Goal: Information Seeking & Learning: Learn about a topic

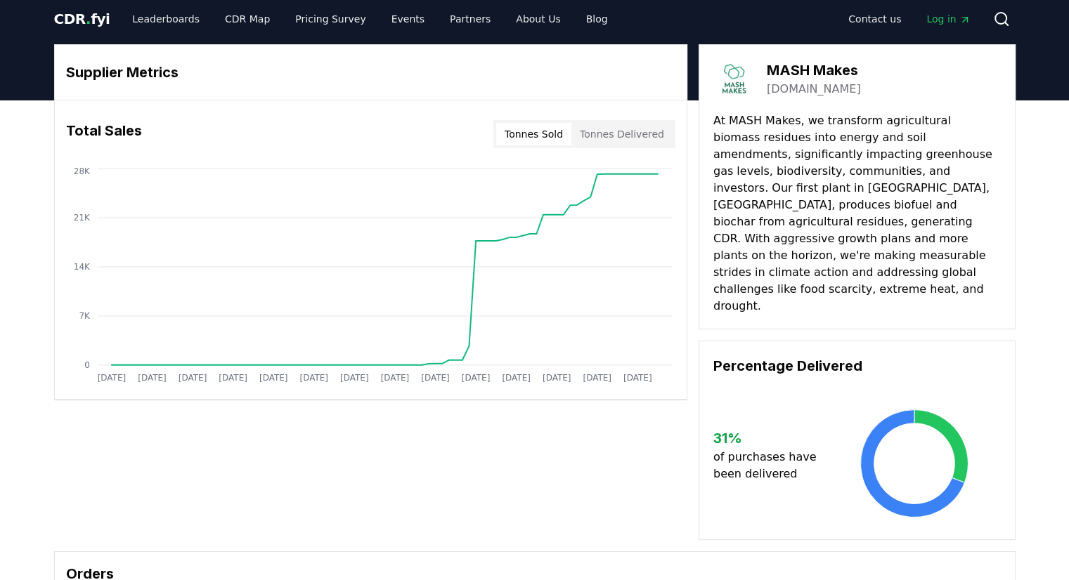
scroll to position [8, 0]
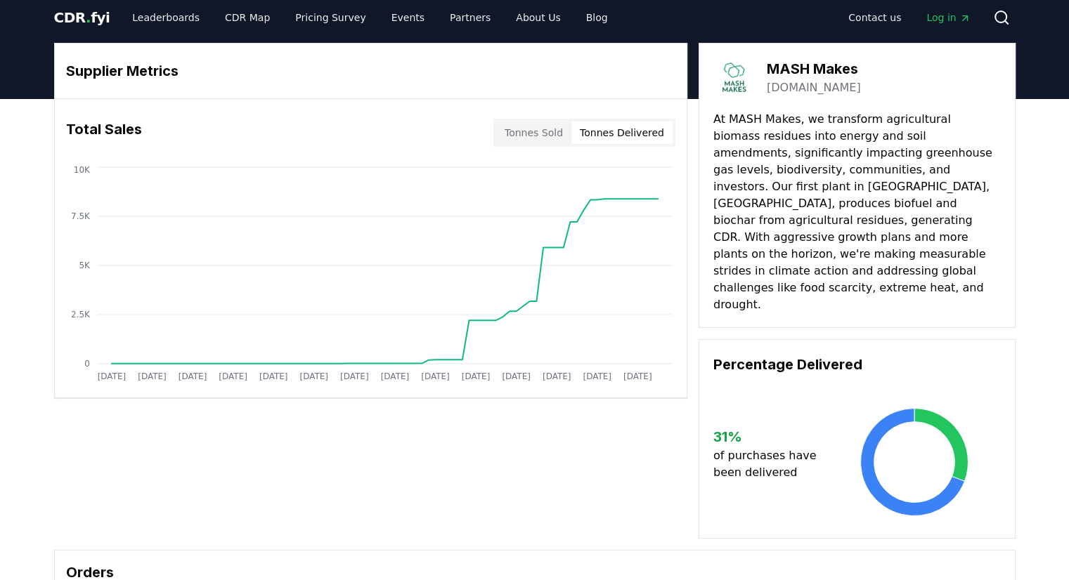
click at [616, 124] on button "Tonnes Delivered" at bounding box center [621, 133] width 101 height 22
click at [553, 130] on button "Tonnes Sold" at bounding box center [533, 133] width 75 height 22
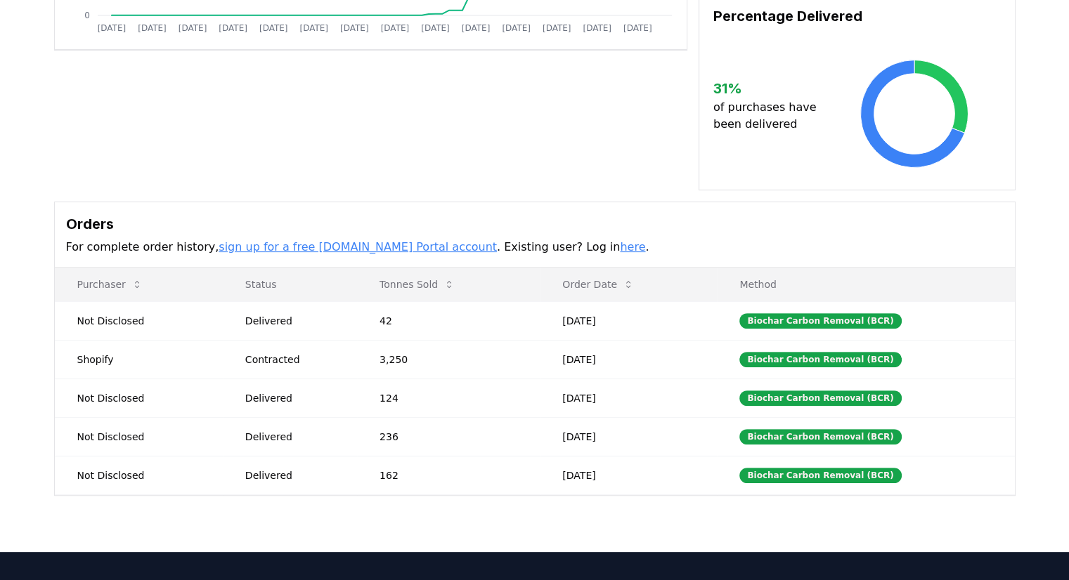
scroll to position [359, 0]
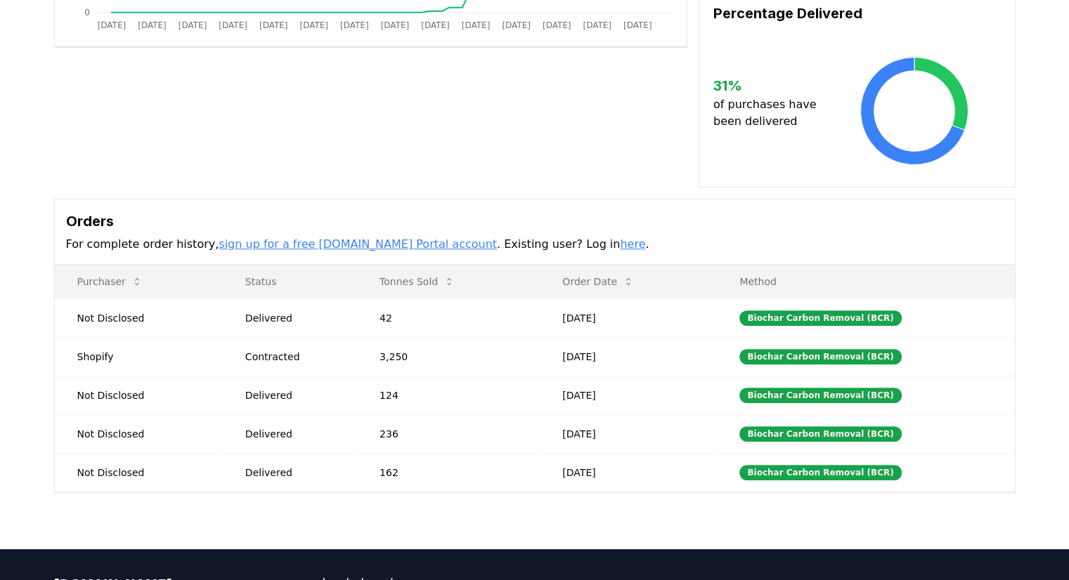
click at [394, 238] on link "sign up for a free CDR.fyi Portal account" at bounding box center [358, 244] width 278 height 13
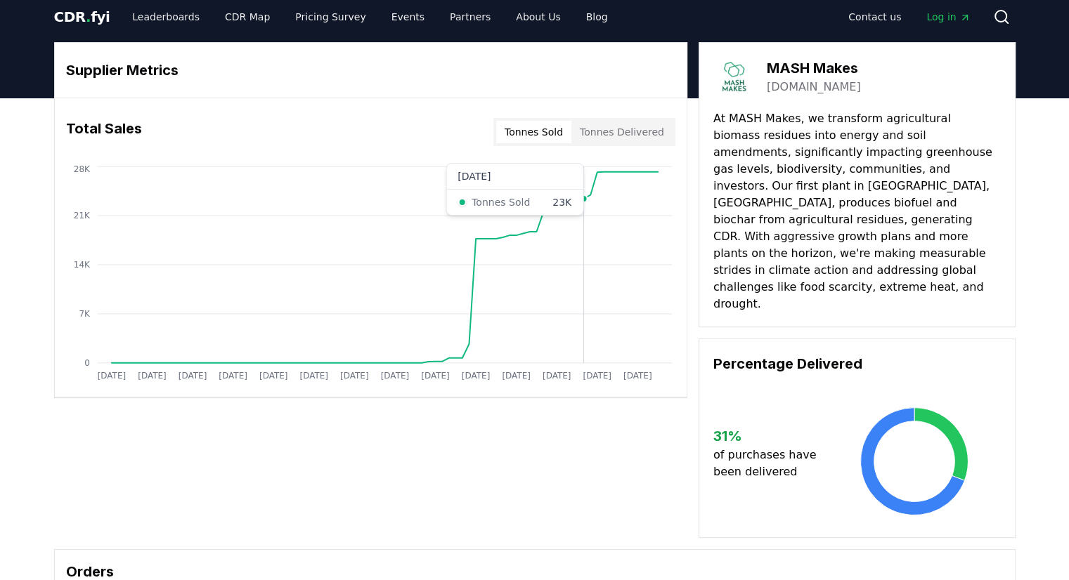
scroll to position [0, 0]
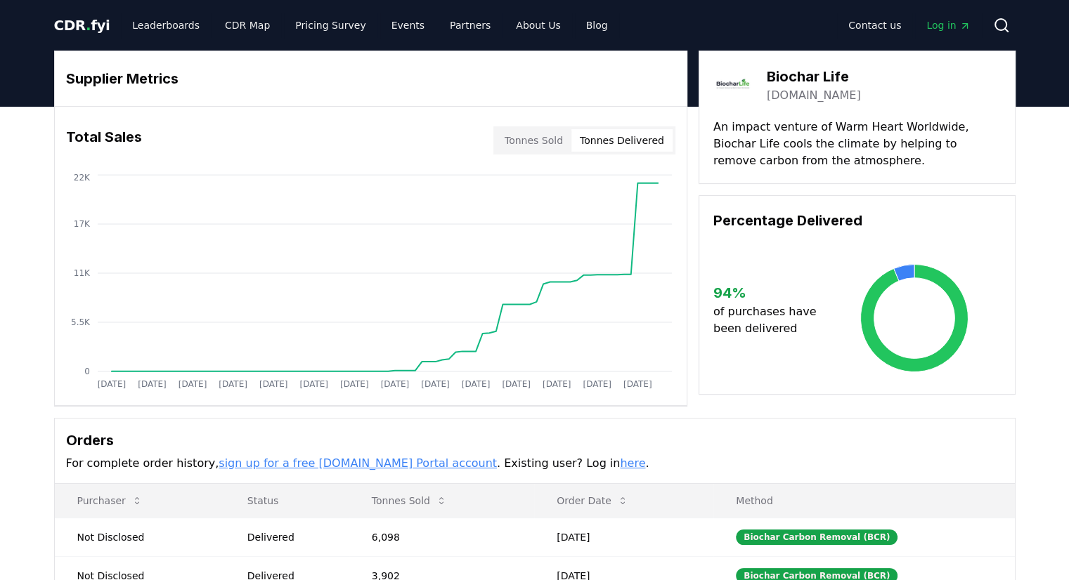
click at [656, 143] on button "Tonnes Delivered" at bounding box center [621, 140] width 101 height 22
click at [538, 144] on button "Tonnes Sold" at bounding box center [533, 140] width 75 height 22
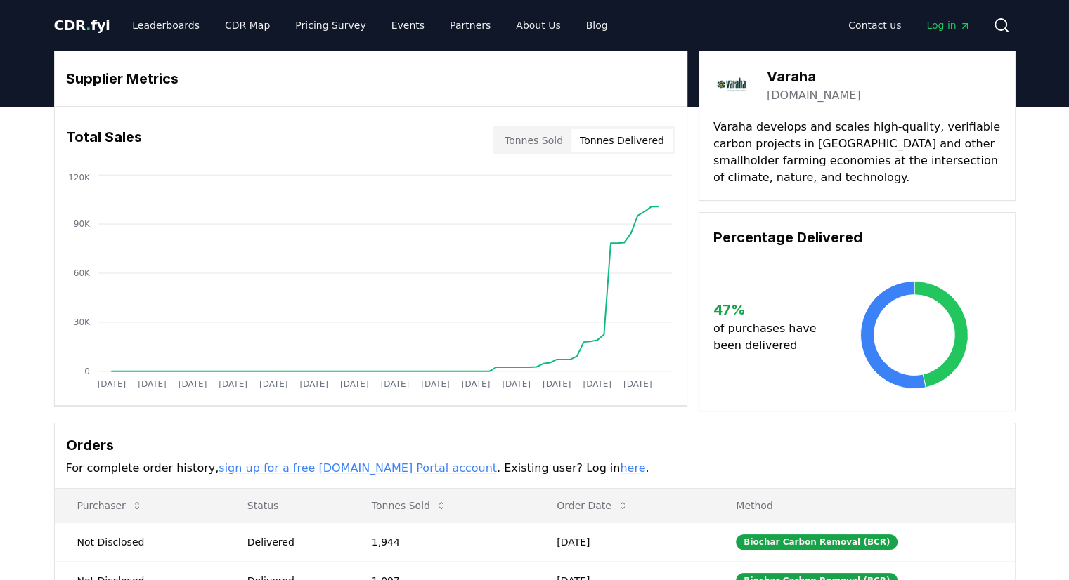
click at [630, 138] on button "Tonnes Delivered" at bounding box center [621, 140] width 101 height 22
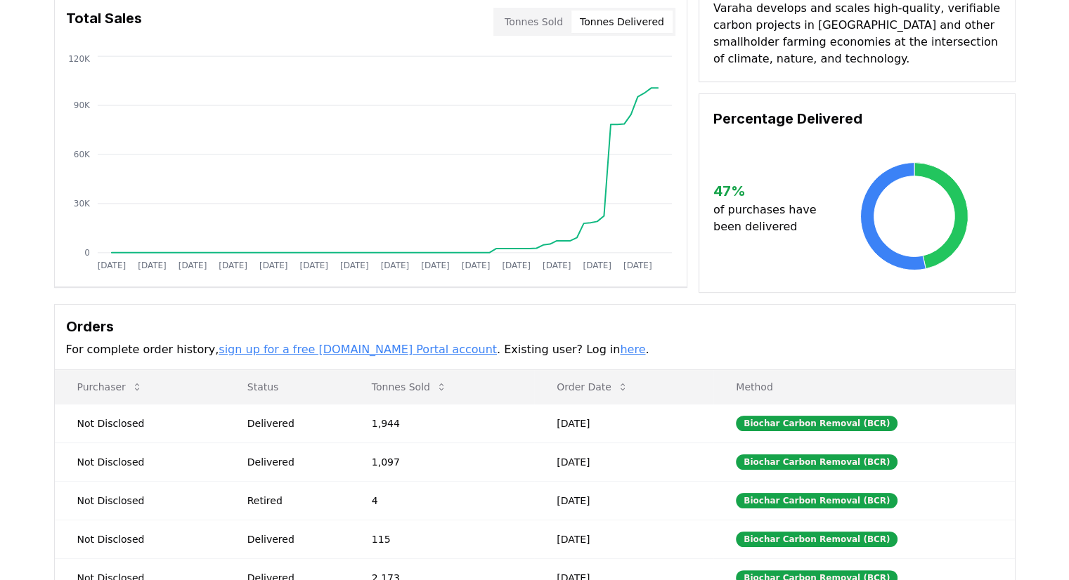
scroll to position [141, 0]
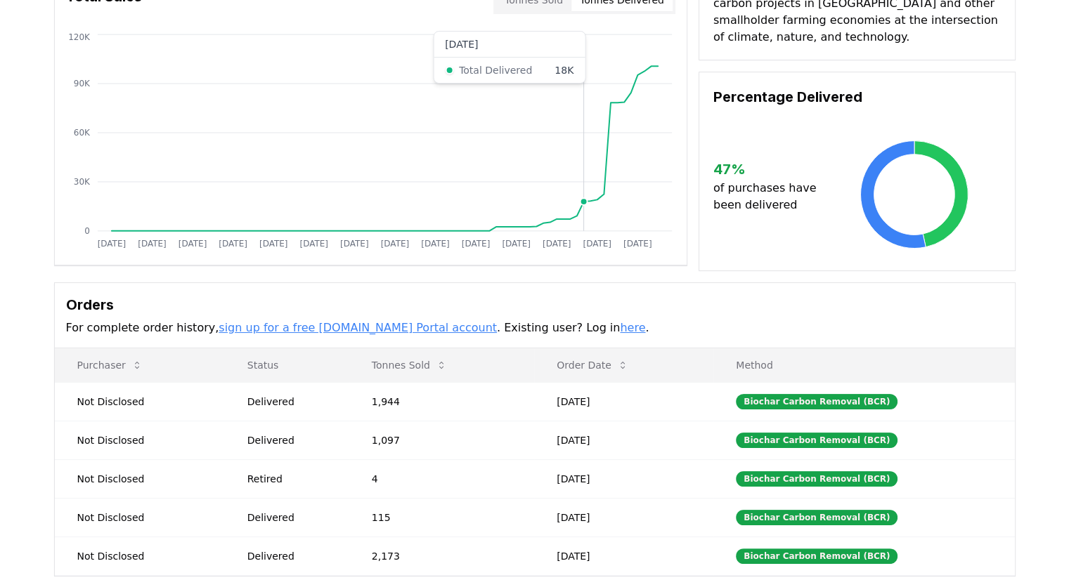
click at [585, 198] on circle at bounding box center [583, 201] width 7 height 7
click at [654, 76] on icon "Jan 2019 Jul 2019 Jan 2020 Jul 2020 Jan 2021 Jul 2021 Jan 2022 Jul 2022 Jan 202…" at bounding box center [365, 143] width 621 height 225
click at [633, 71] on icon "Jan 2019 Jul 2019 Jan 2020 Jul 2020 Jan 2021 Jul 2021 Jan 2022 Jul 2022 Jan 202…" at bounding box center [365, 143] width 621 height 225
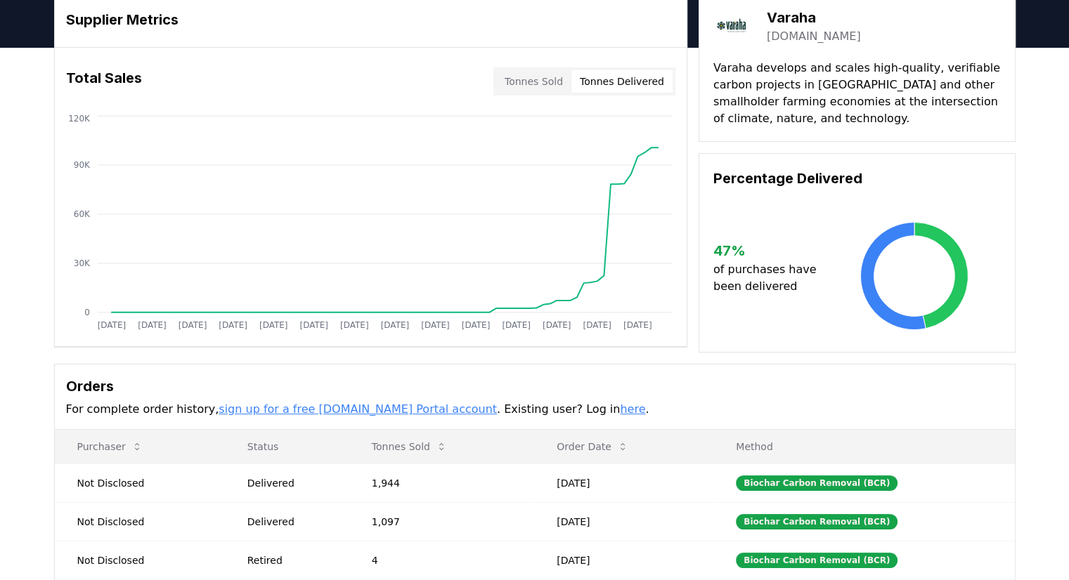
scroll to position [0, 0]
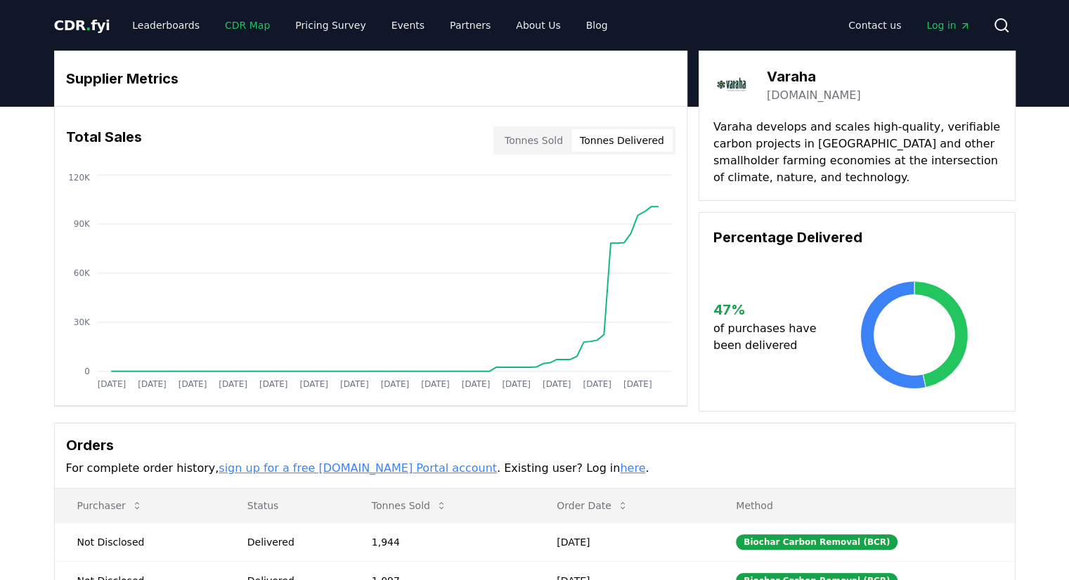
click at [242, 27] on link "CDR Map" at bounding box center [247, 25] width 67 height 25
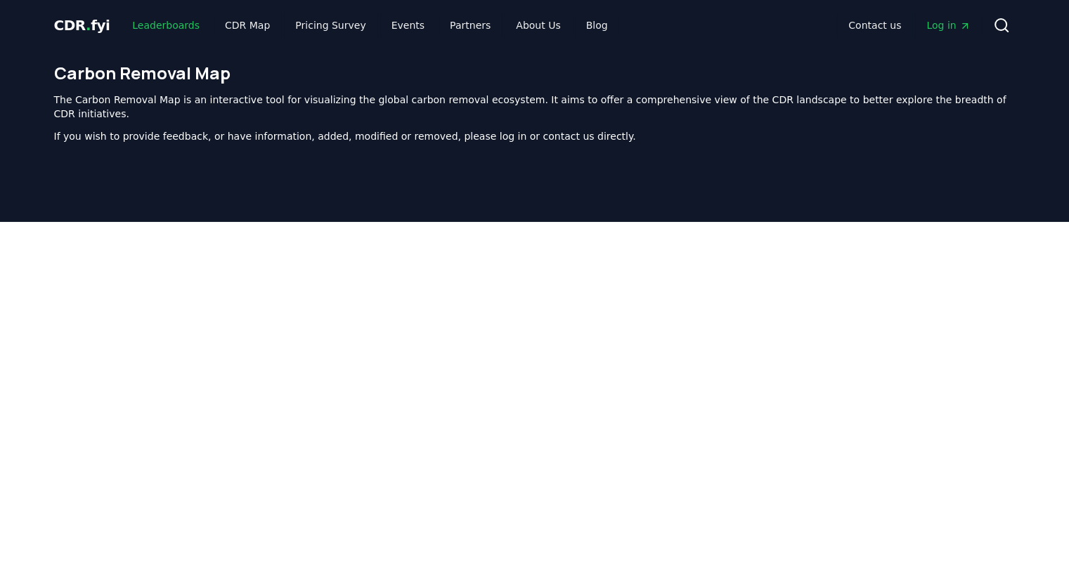
click at [149, 25] on link "Leaderboards" at bounding box center [166, 25] width 90 height 25
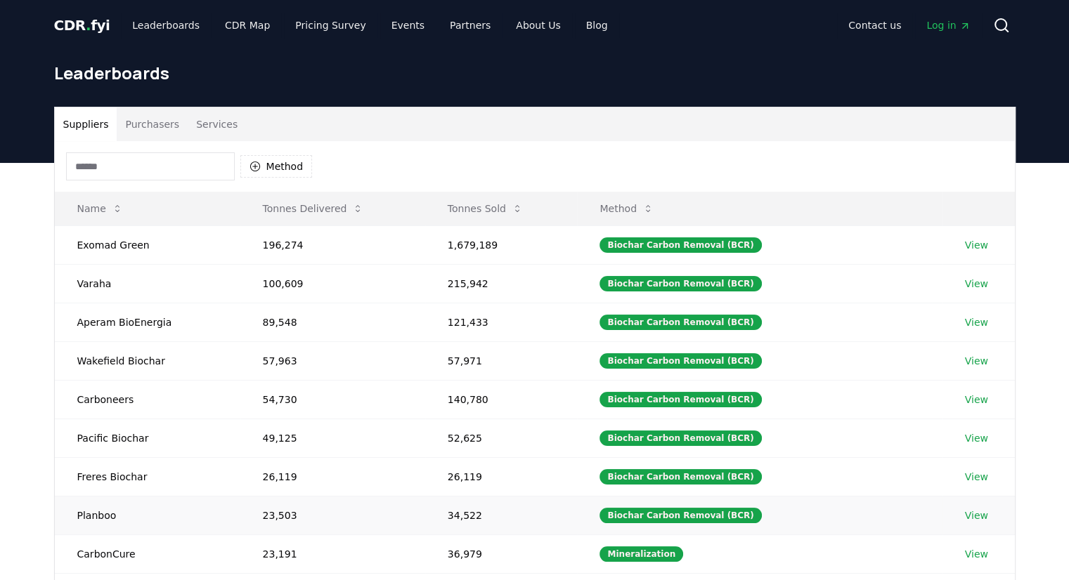
click at [973, 510] on link "View" at bounding box center [976, 516] width 23 height 14
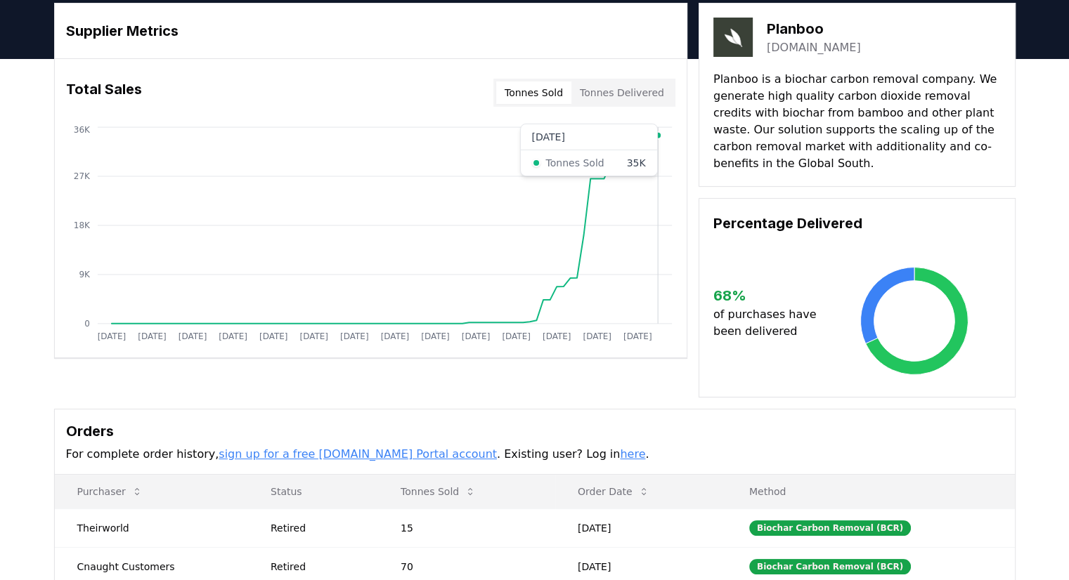
scroll to position [70, 0]
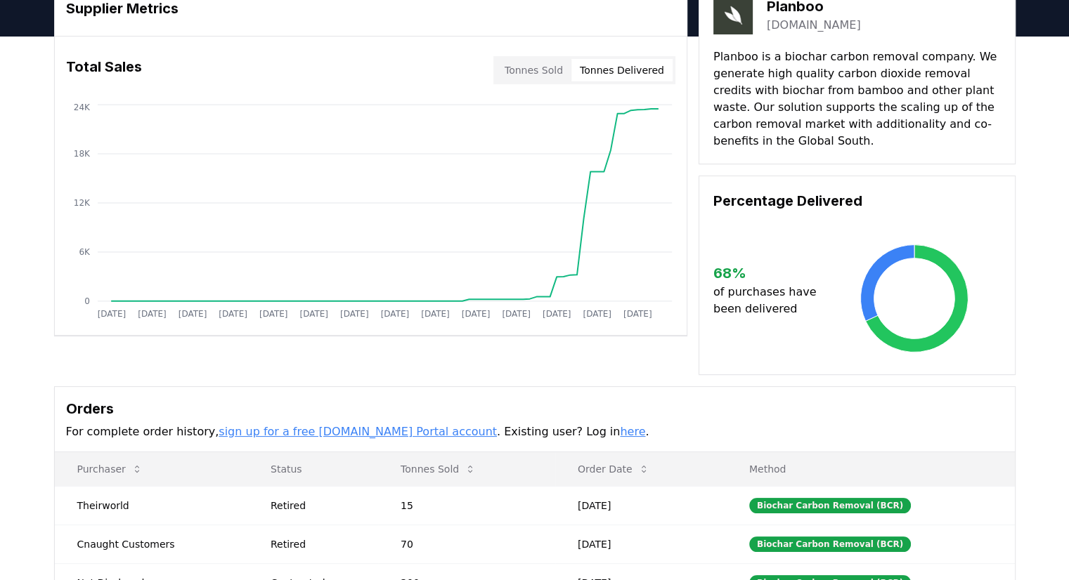
click at [662, 70] on button "Tonnes Delivered" at bounding box center [621, 70] width 101 height 22
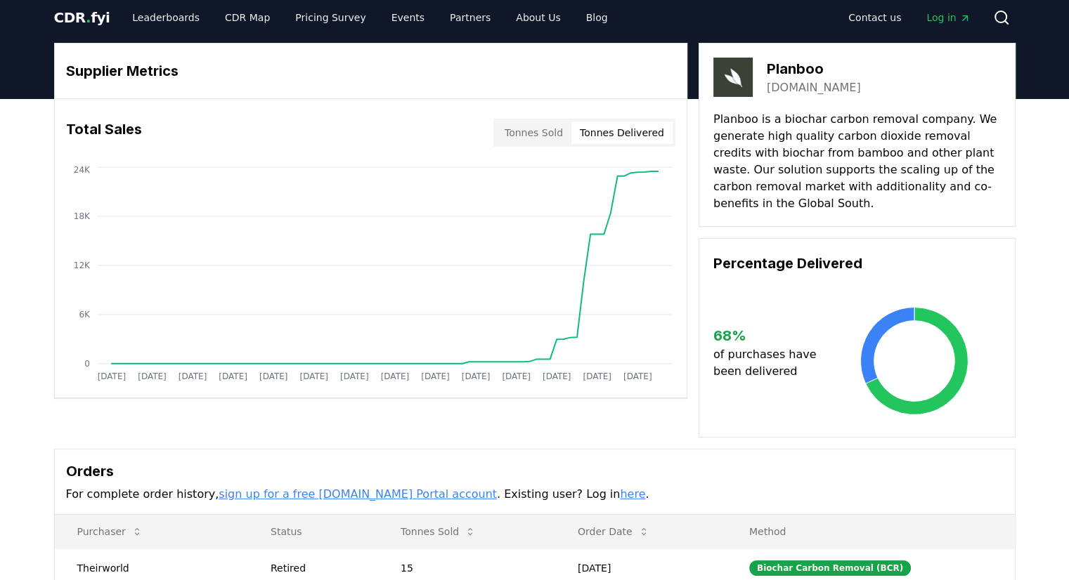
scroll to position [0, 0]
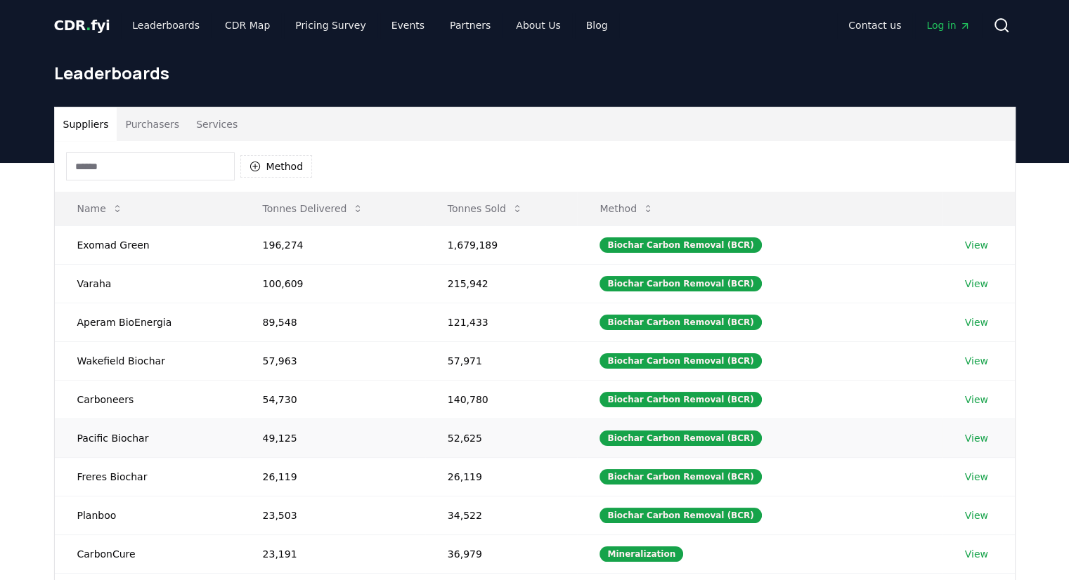
click at [965, 434] on link "View" at bounding box center [976, 439] width 23 height 14
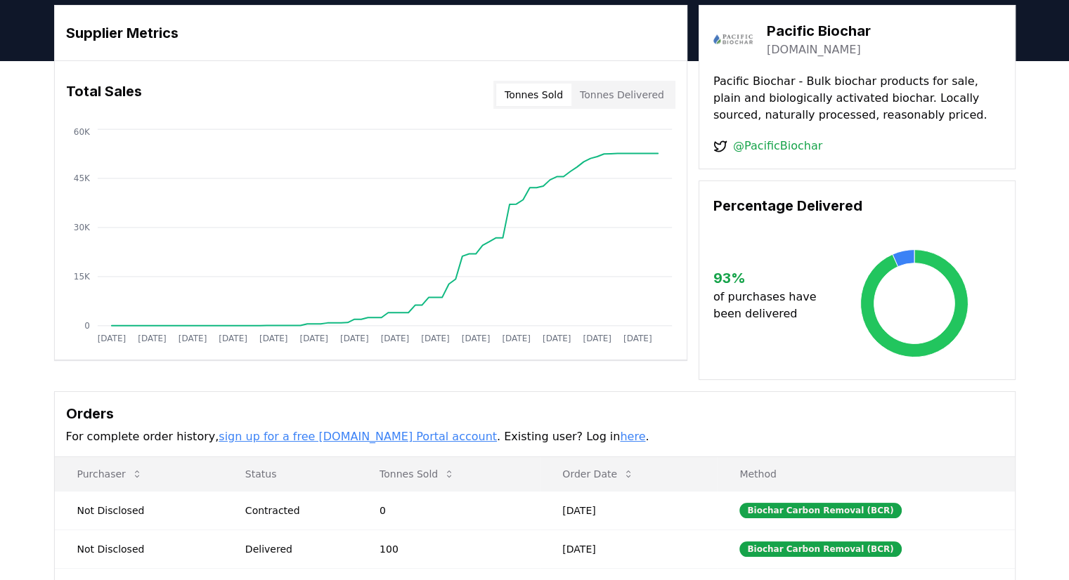
scroll to position [70, 0]
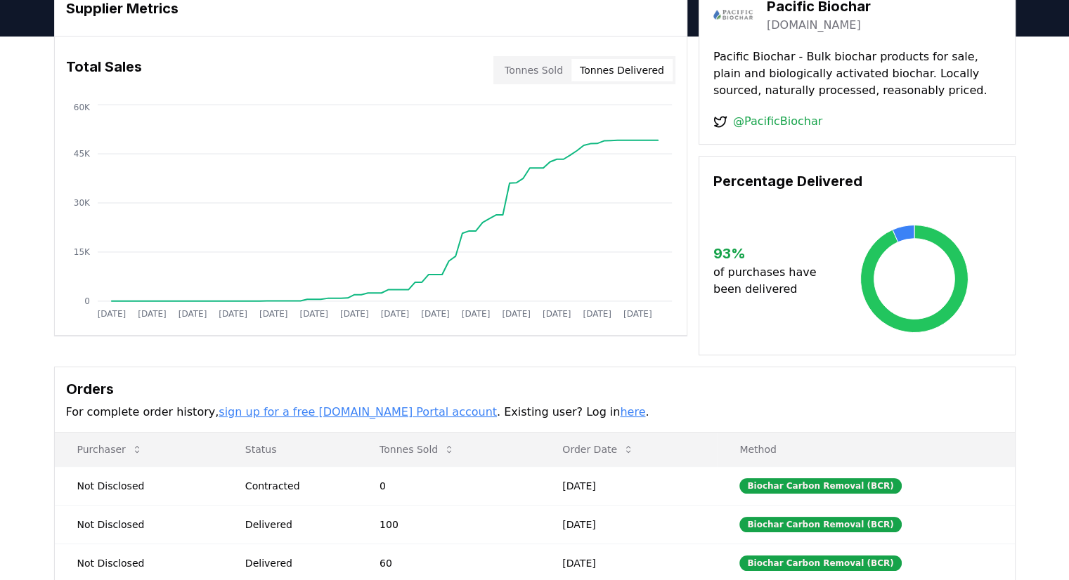
click at [631, 72] on button "Tonnes Delivered" at bounding box center [621, 70] width 101 height 22
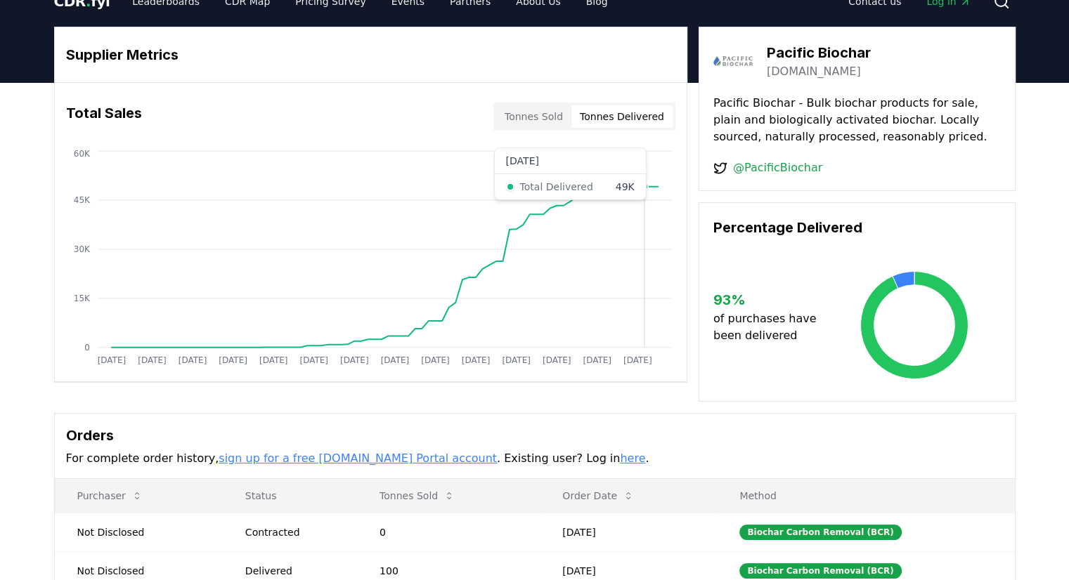
scroll to position [0, 0]
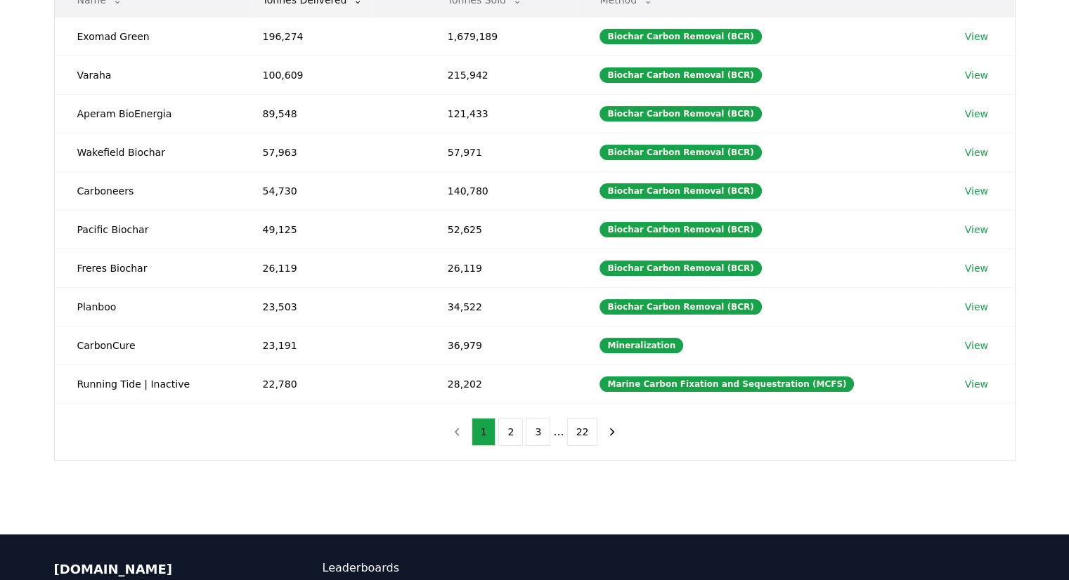
scroll to position [211, 0]
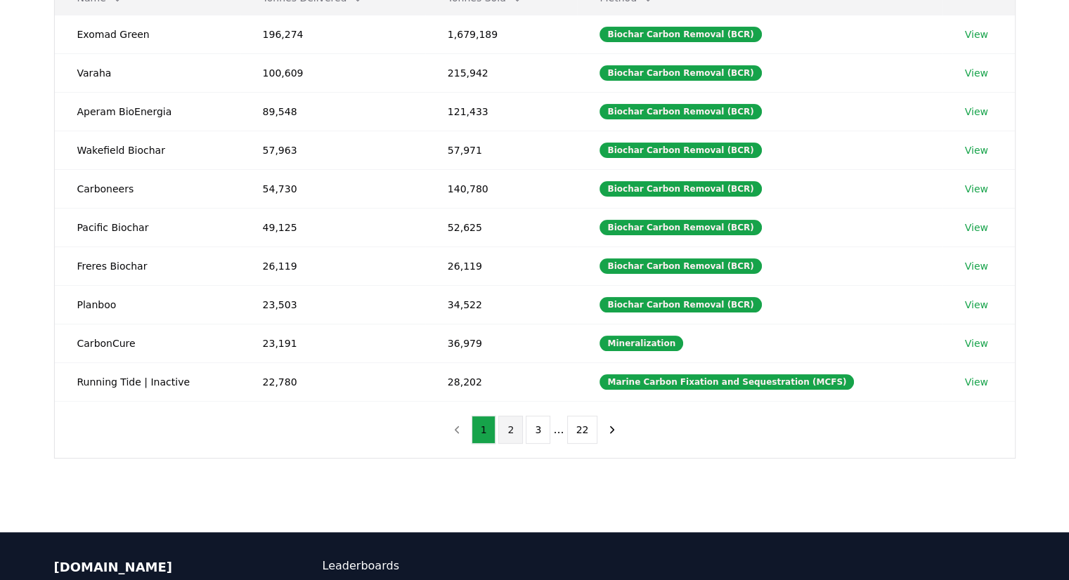
click at [510, 427] on button "2" at bounding box center [510, 430] width 25 height 28
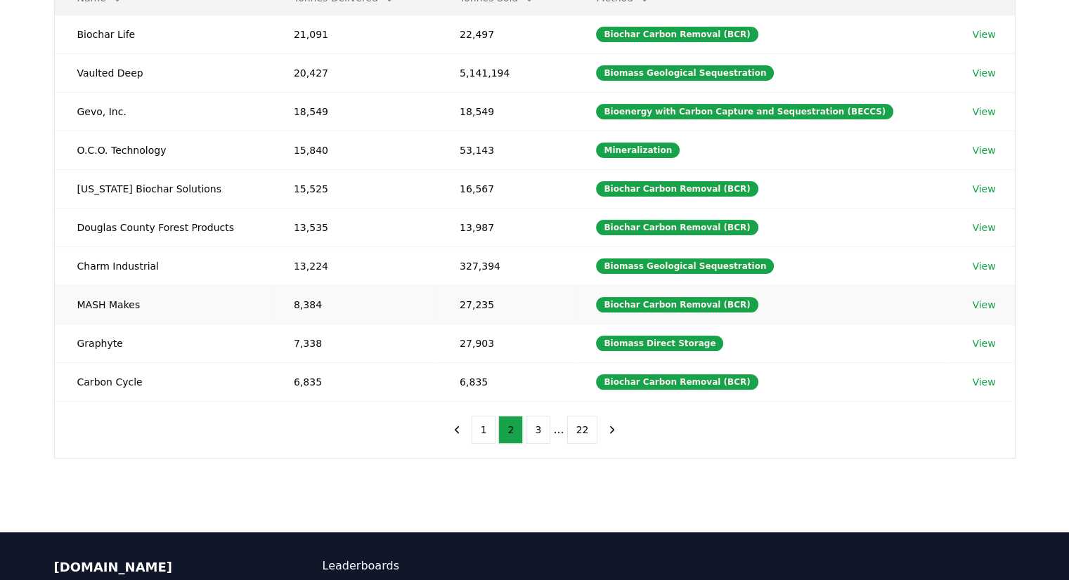
scroll to position [70, 0]
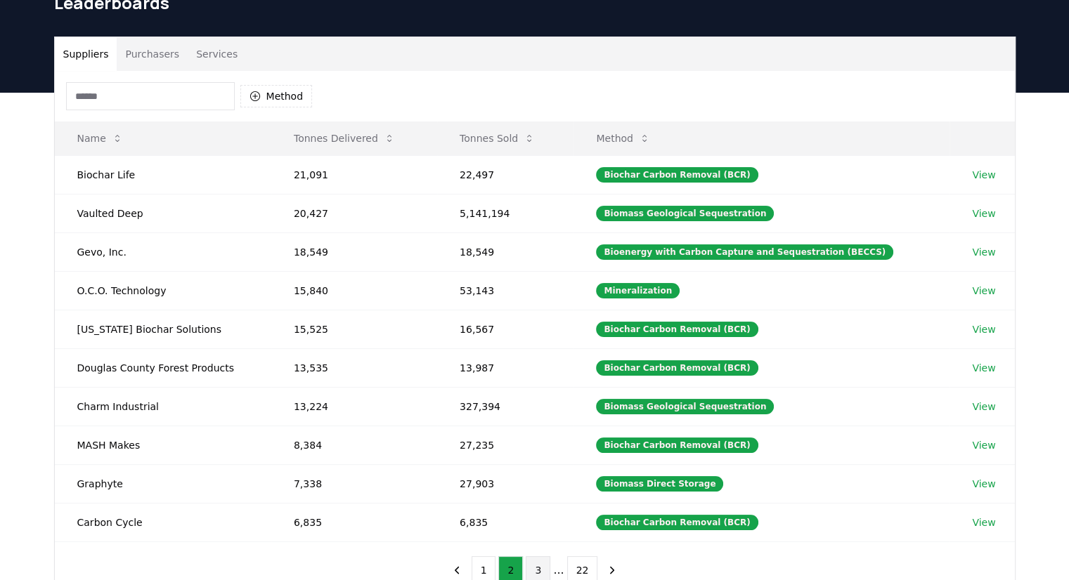
click at [534, 567] on button "3" at bounding box center [538, 571] width 25 height 28
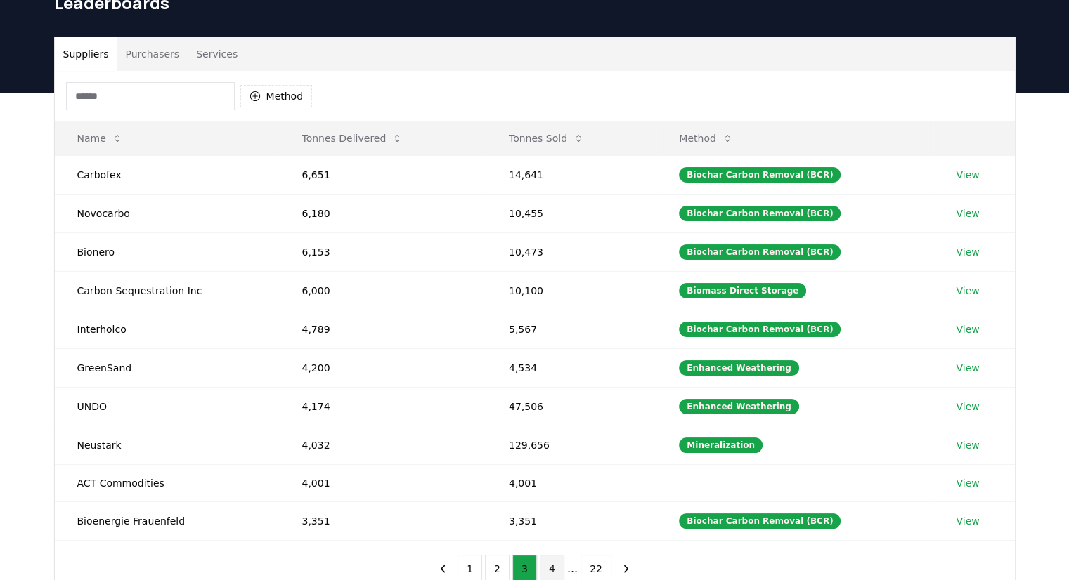
click at [557, 567] on button "4" at bounding box center [552, 569] width 25 height 28
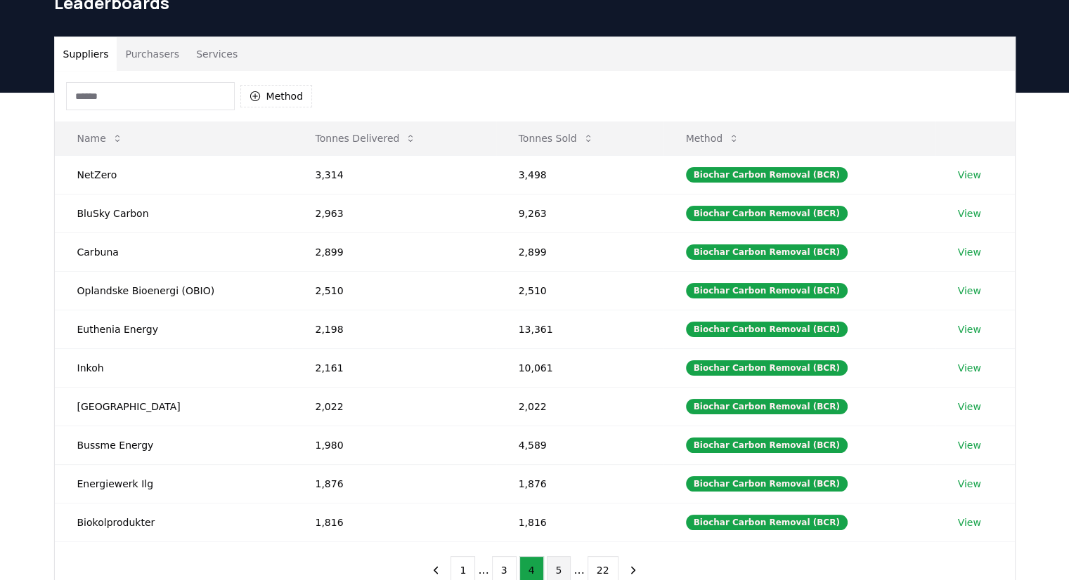
click at [562, 567] on button "5" at bounding box center [559, 571] width 25 height 28
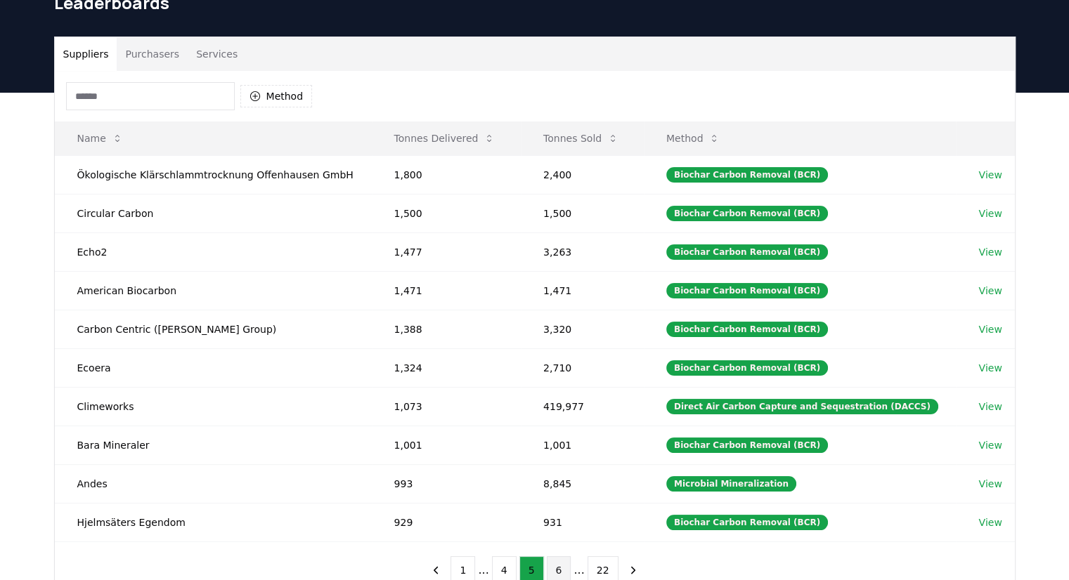
click at [566, 567] on button "6" at bounding box center [559, 571] width 25 height 28
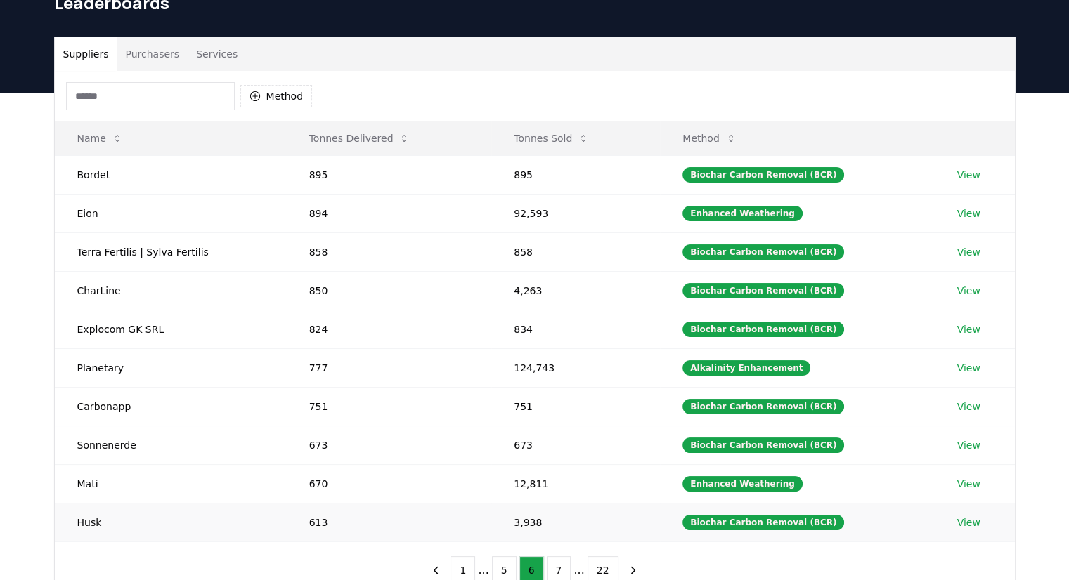
click at [959, 522] on link "View" at bounding box center [968, 523] width 23 height 14
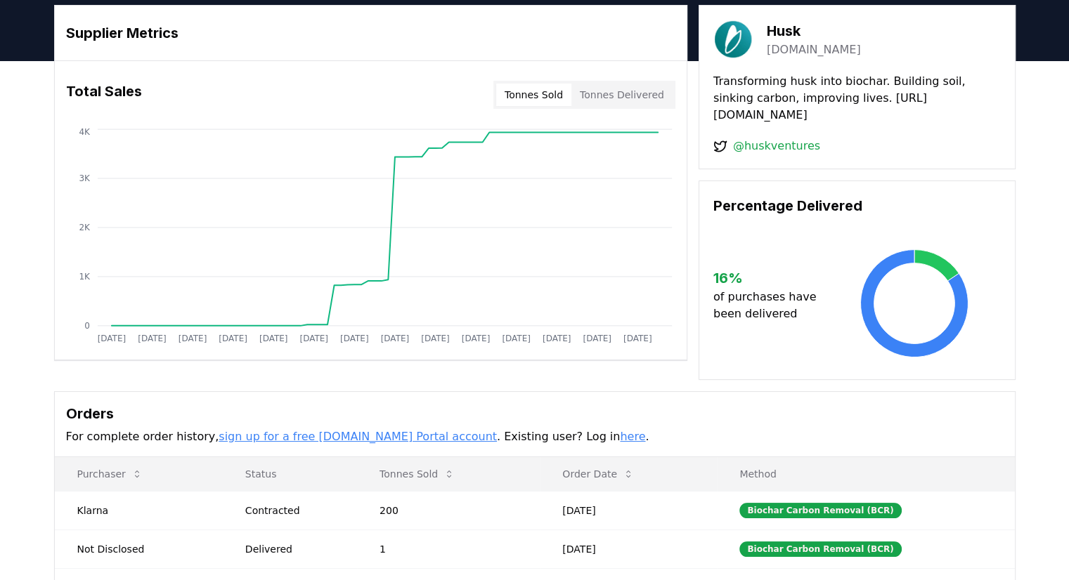
scroll to position [70, 0]
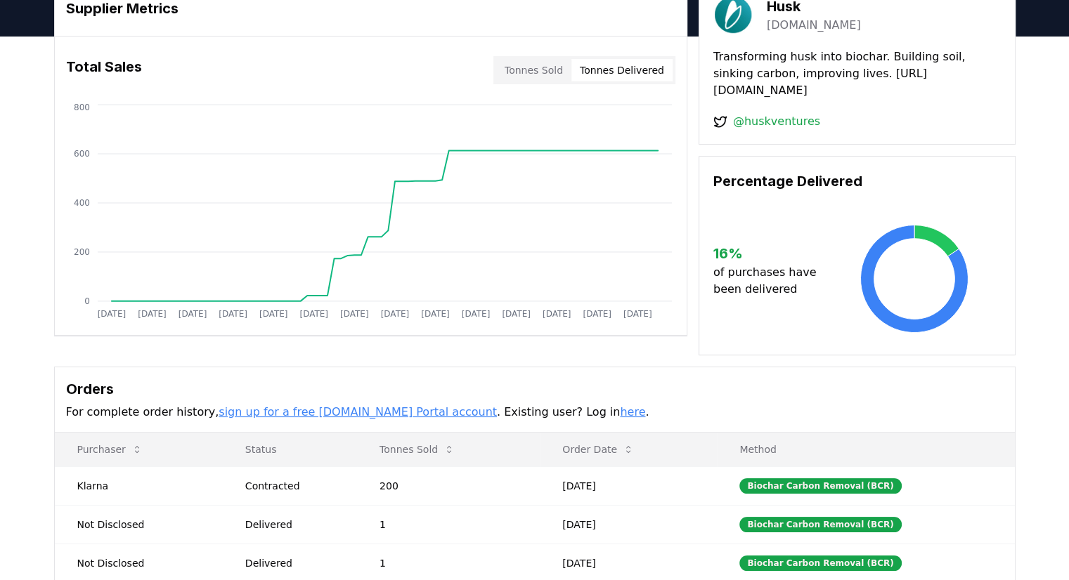
click at [649, 65] on button "Tonnes Delivered" at bounding box center [621, 70] width 101 height 22
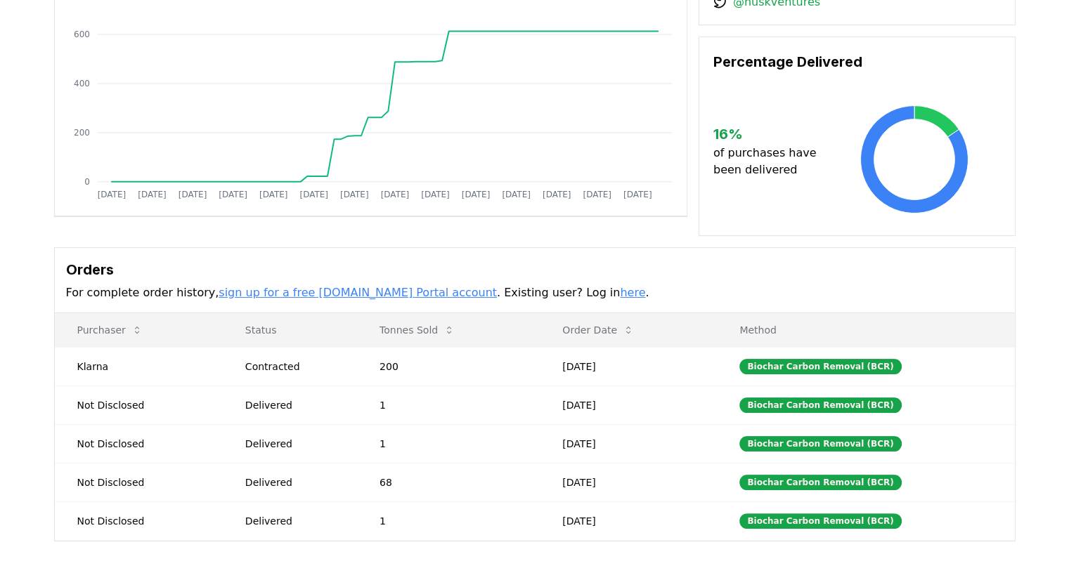
scroll to position [211, 0]
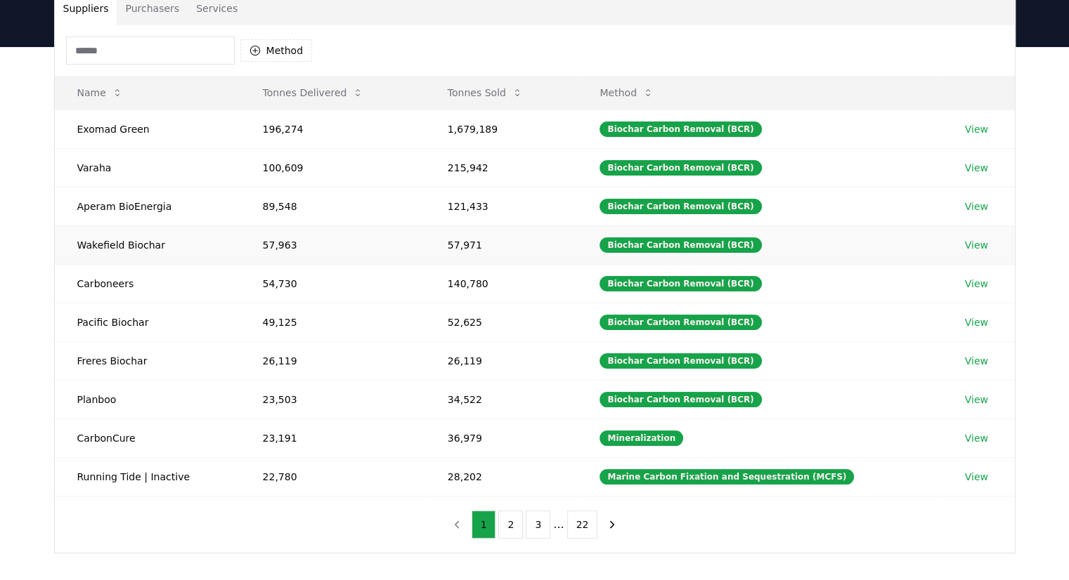
scroll to position [141, 0]
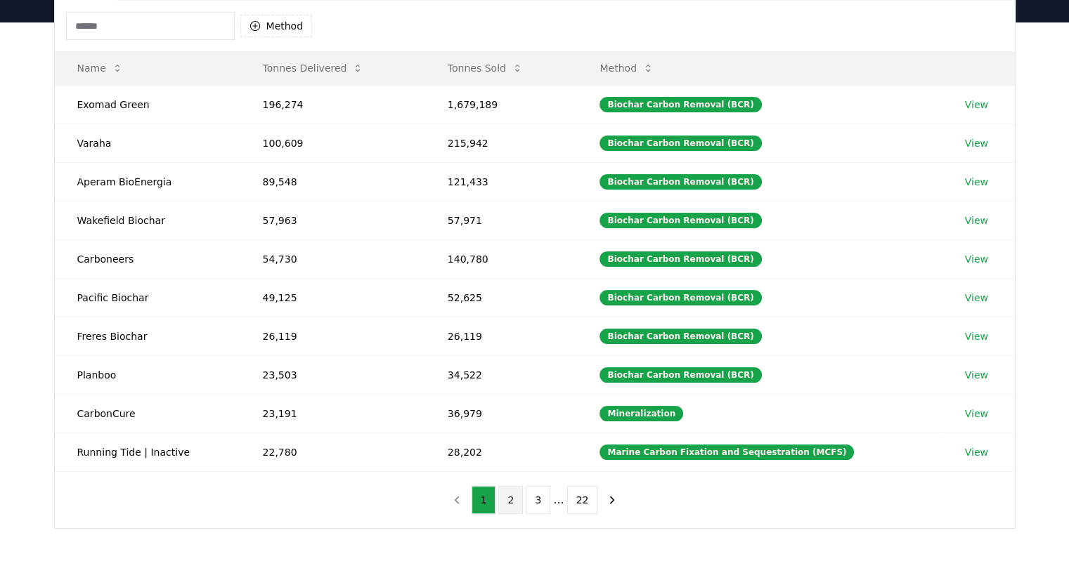
click at [506, 492] on button "2" at bounding box center [510, 500] width 25 height 28
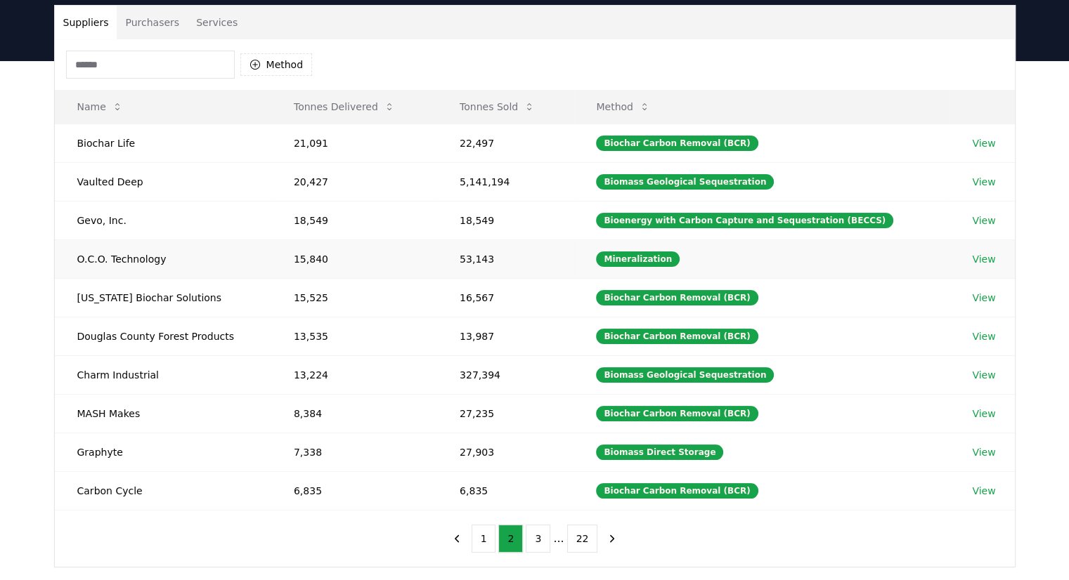
scroll to position [70, 0]
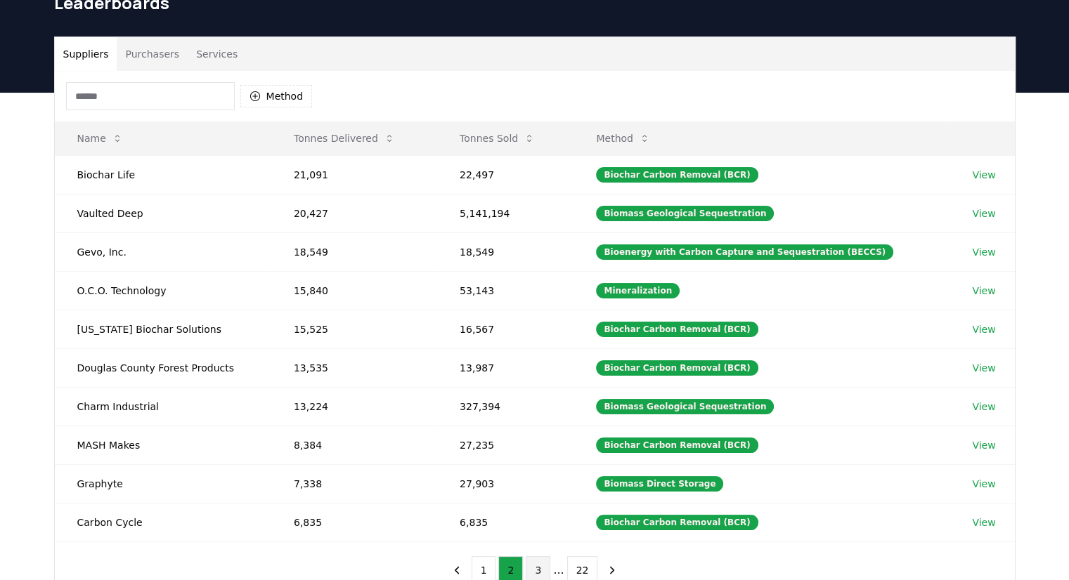
click at [533, 565] on button "3" at bounding box center [538, 571] width 25 height 28
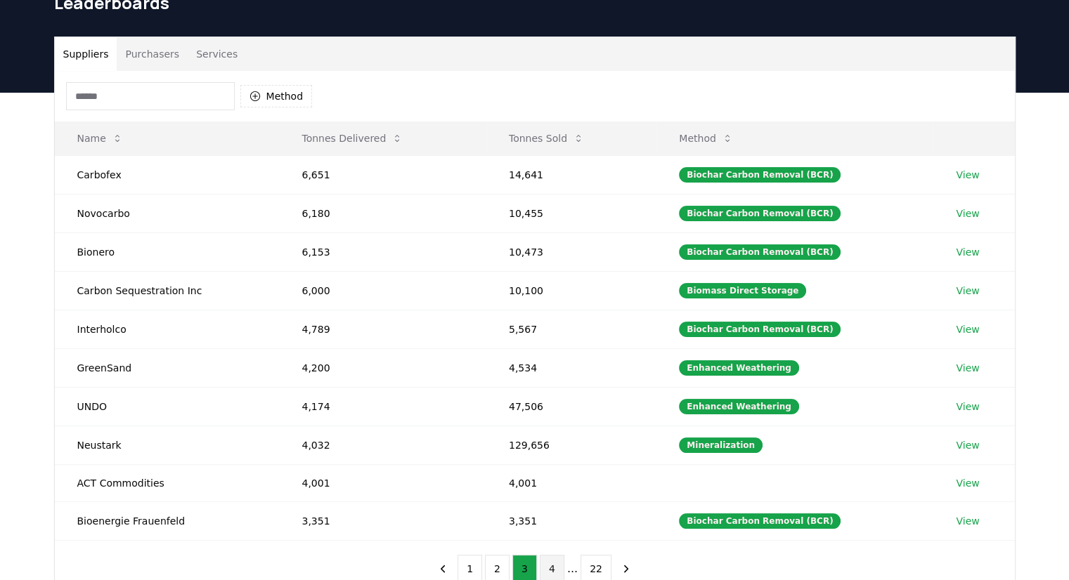
click at [548, 565] on button "4" at bounding box center [552, 569] width 25 height 28
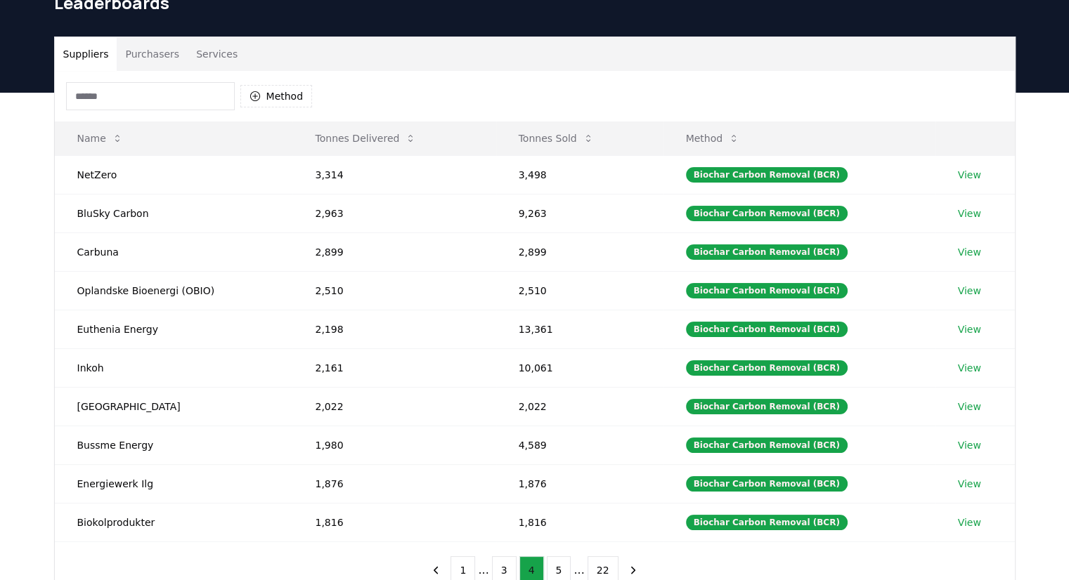
click at [548, 565] on button "5" at bounding box center [559, 571] width 25 height 28
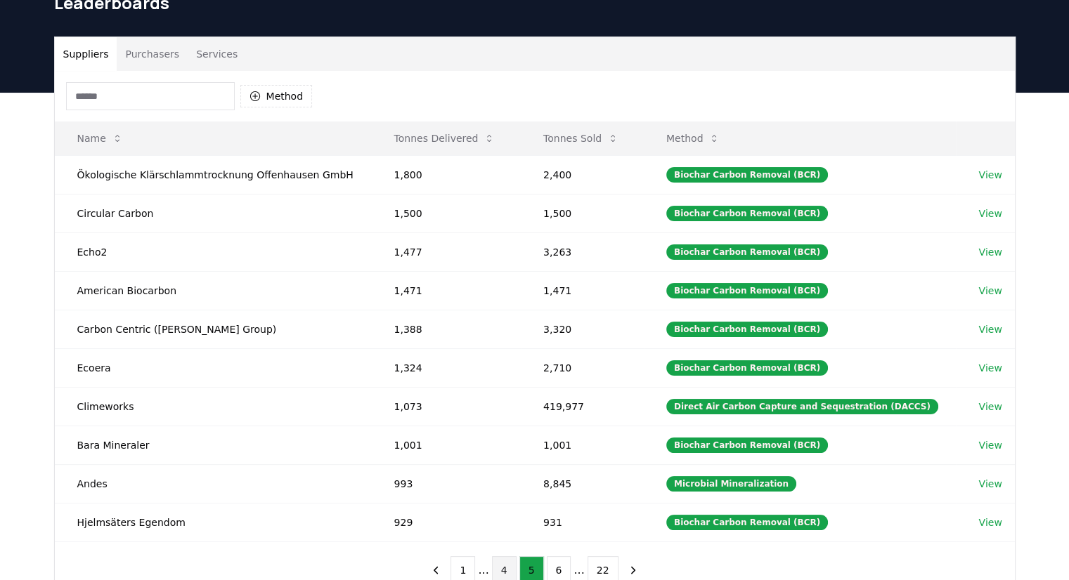
click at [548, 565] on button "6" at bounding box center [559, 571] width 25 height 28
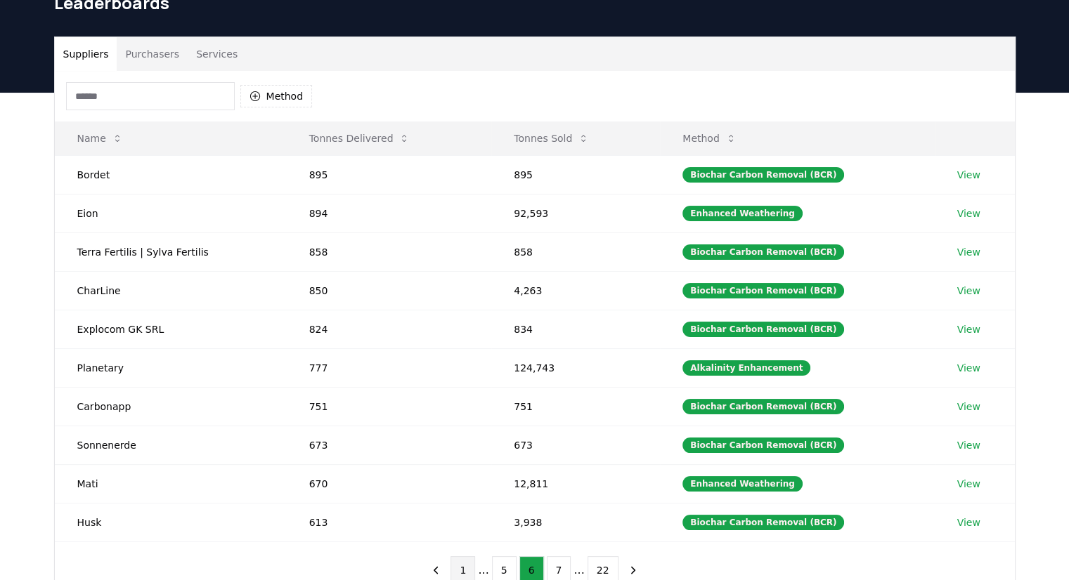
click at [467, 557] on button "1" at bounding box center [462, 571] width 25 height 28
